Goal: Task Accomplishment & Management: Manage account settings

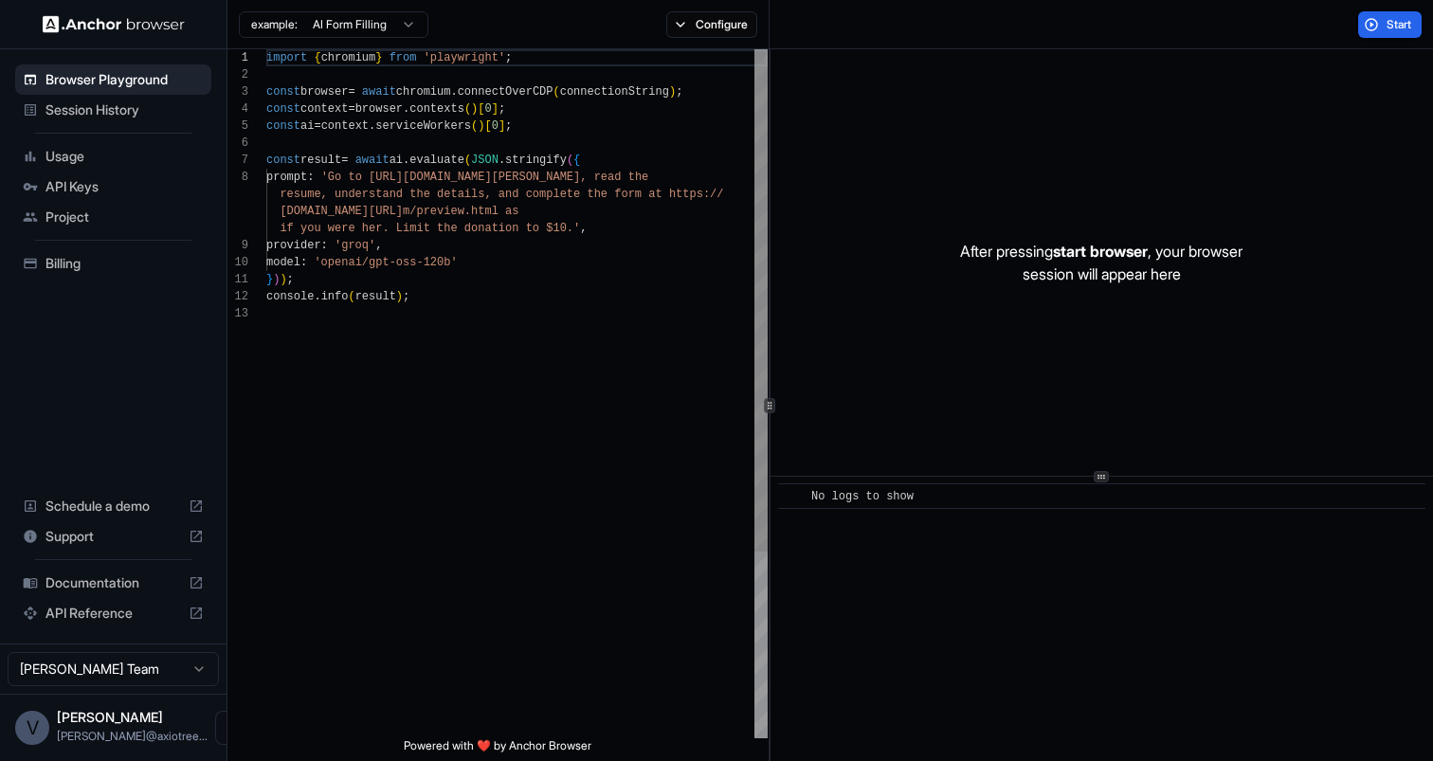
scroll to position [119, 0]
click at [68, 260] on span "Billing" at bounding box center [124, 263] width 158 height 19
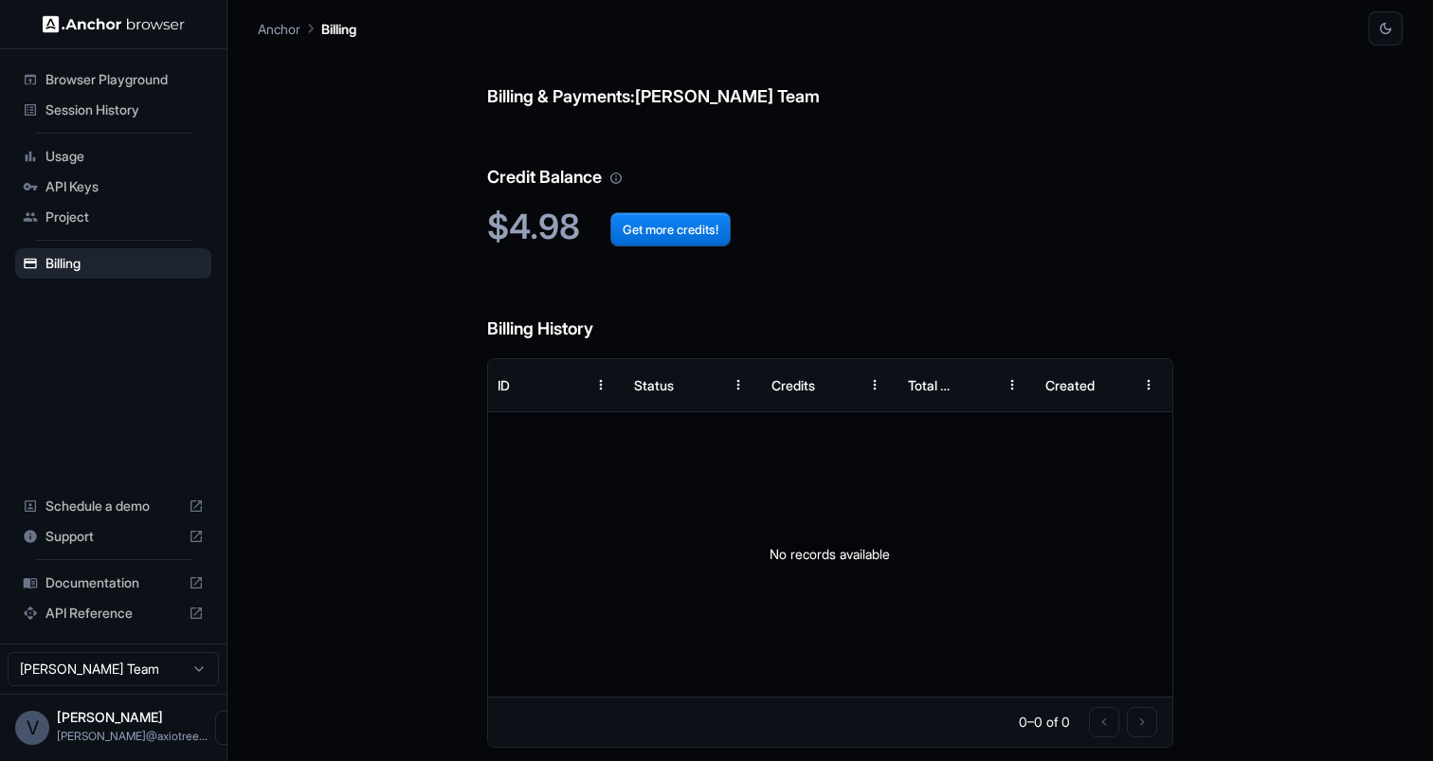
click at [79, 186] on span "API Keys" at bounding box center [124, 186] width 158 height 19
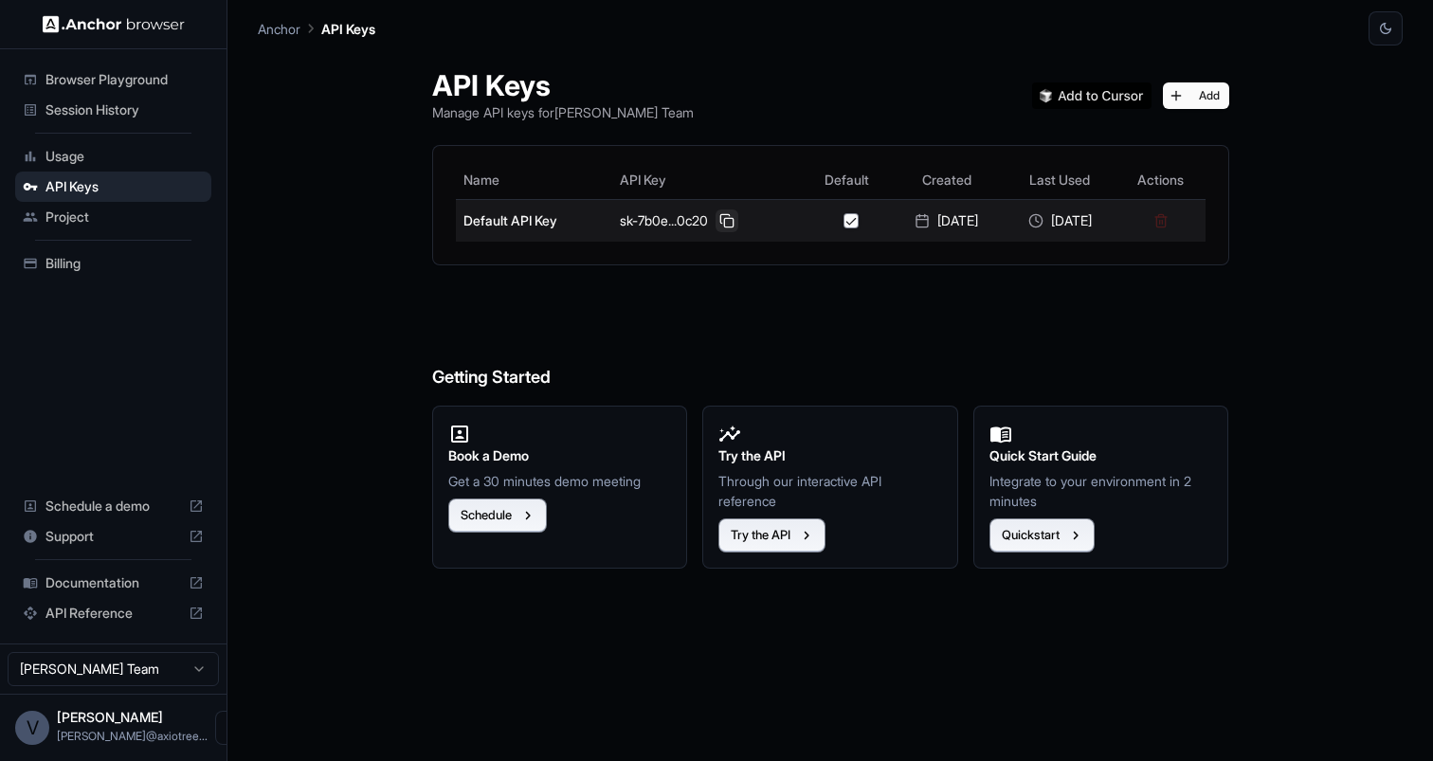
click at [715, 223] on button at bounding box center [726, 220] width 23 height 23
click at [490, 225] on td "Default API Key" at bounding box center [534, 220] width 156 height 43
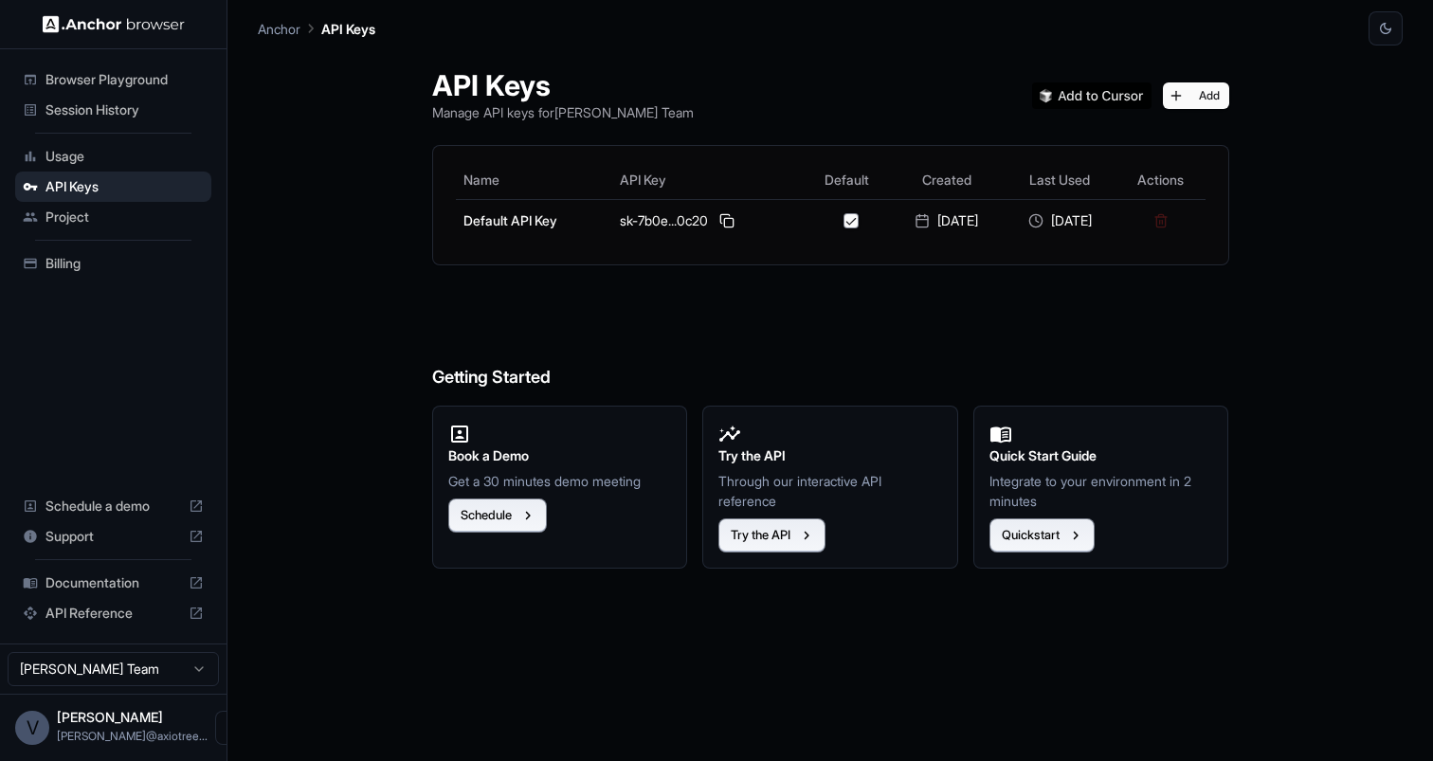
click at [40, 155] on div "Usage" at bounding box center [113, 156] width 196 height 30
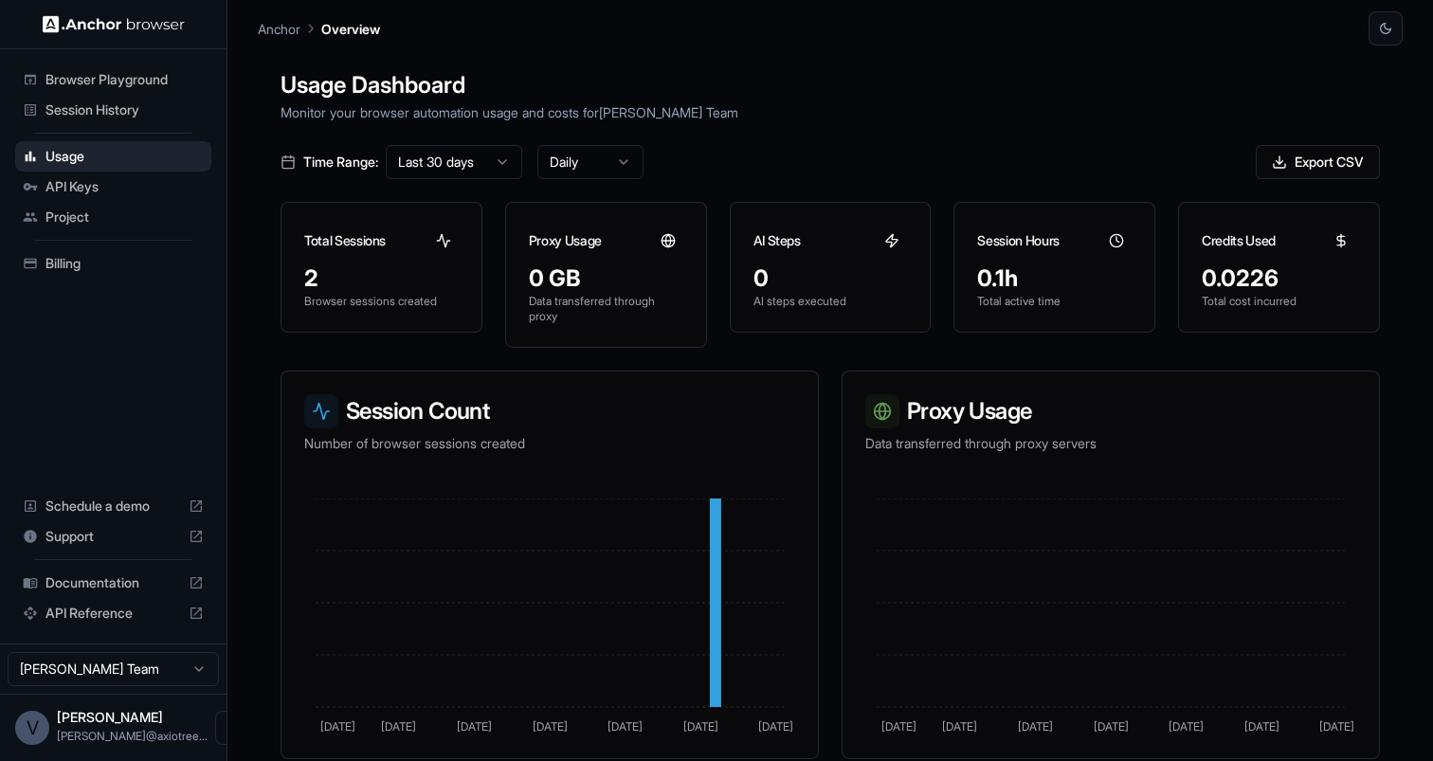
click at [100, 211] on span "Project" at bounding box center [124, 217] width 158 height 19
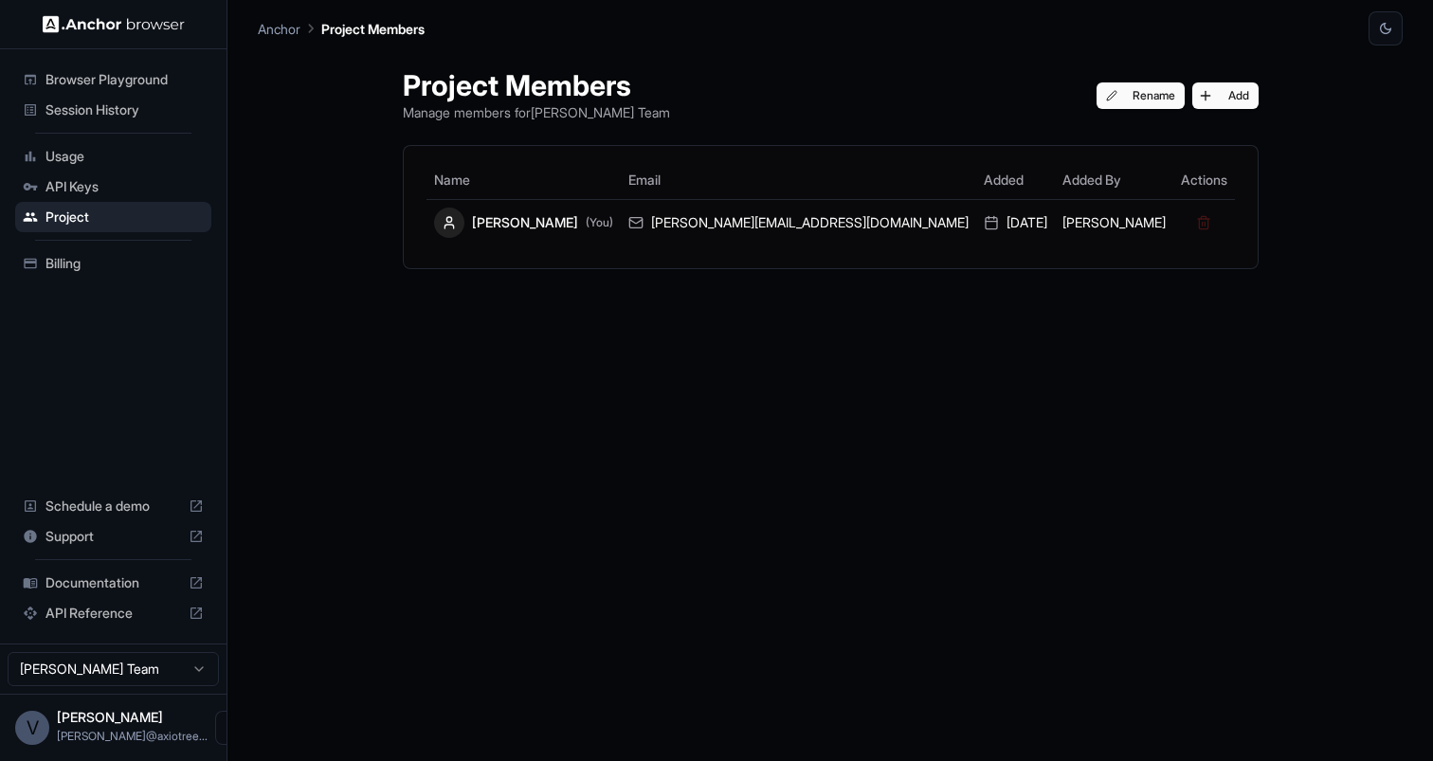
click at [104, 189] on span "API Keys" at bounding box center [124, 186] width 158 height 19
